Goal: Task Accomplishment & Management: Use online tool/utility

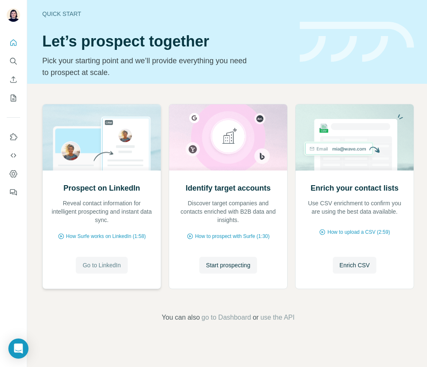
click at [102, 269] on span "Go to LinkedIn" at bounding box center [102, 265] width 38 height 8
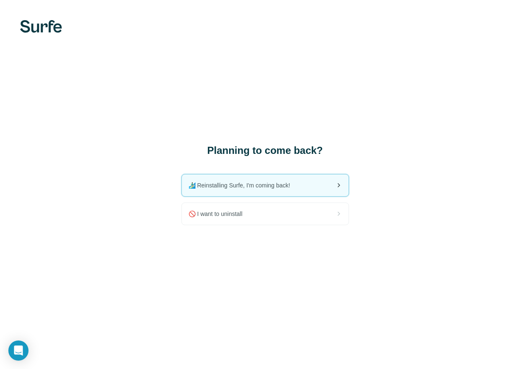
click at [275, 186] on span "🏄🏻‍♂️ Reinstalling Surfe, I'm coming back!" at bounding box center [242, 185] width 108 height 8
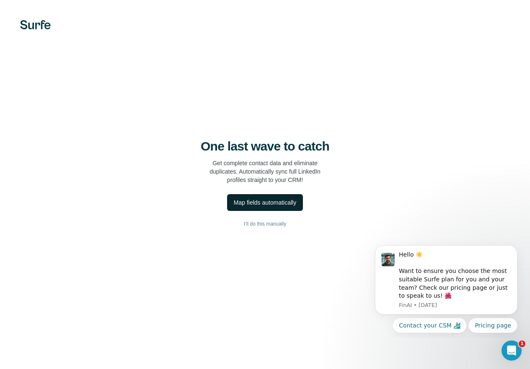
click at [301, 203] on button "Map fields automatically" at bounding box center [265, 202] width 76 height 17
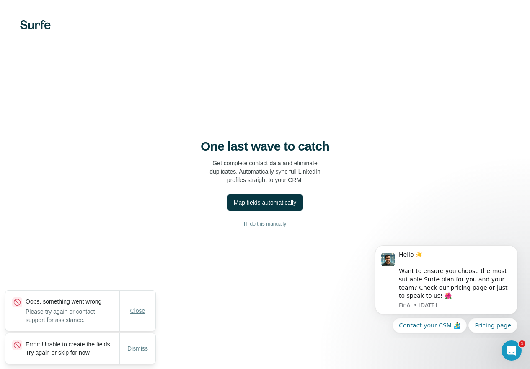
click at [127, 309] on button "Close" at bounding box center [137, 310] width 27 height 15
click at [134, 348] on button "Dismiss" at bounding box center [137, 348] width 32 height 15
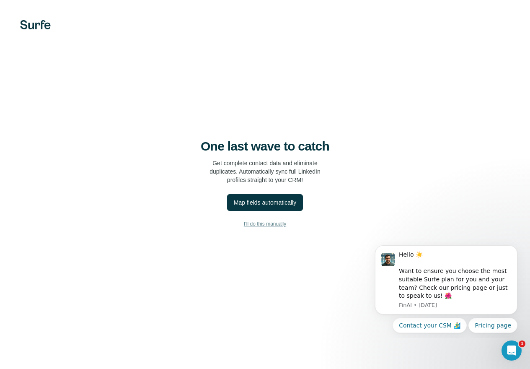
click at [274, 226] on span "I’ll do this manually" at bounding box center [265, 224] width 42 height 8
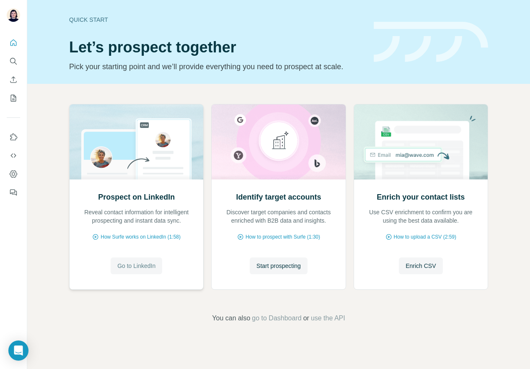
click at [125, 264] on span "Go to LinkedIn" at bounding box center [136, 265] width 38 height 8
